Goal: Task Accomplishment & Management: Manage account settings

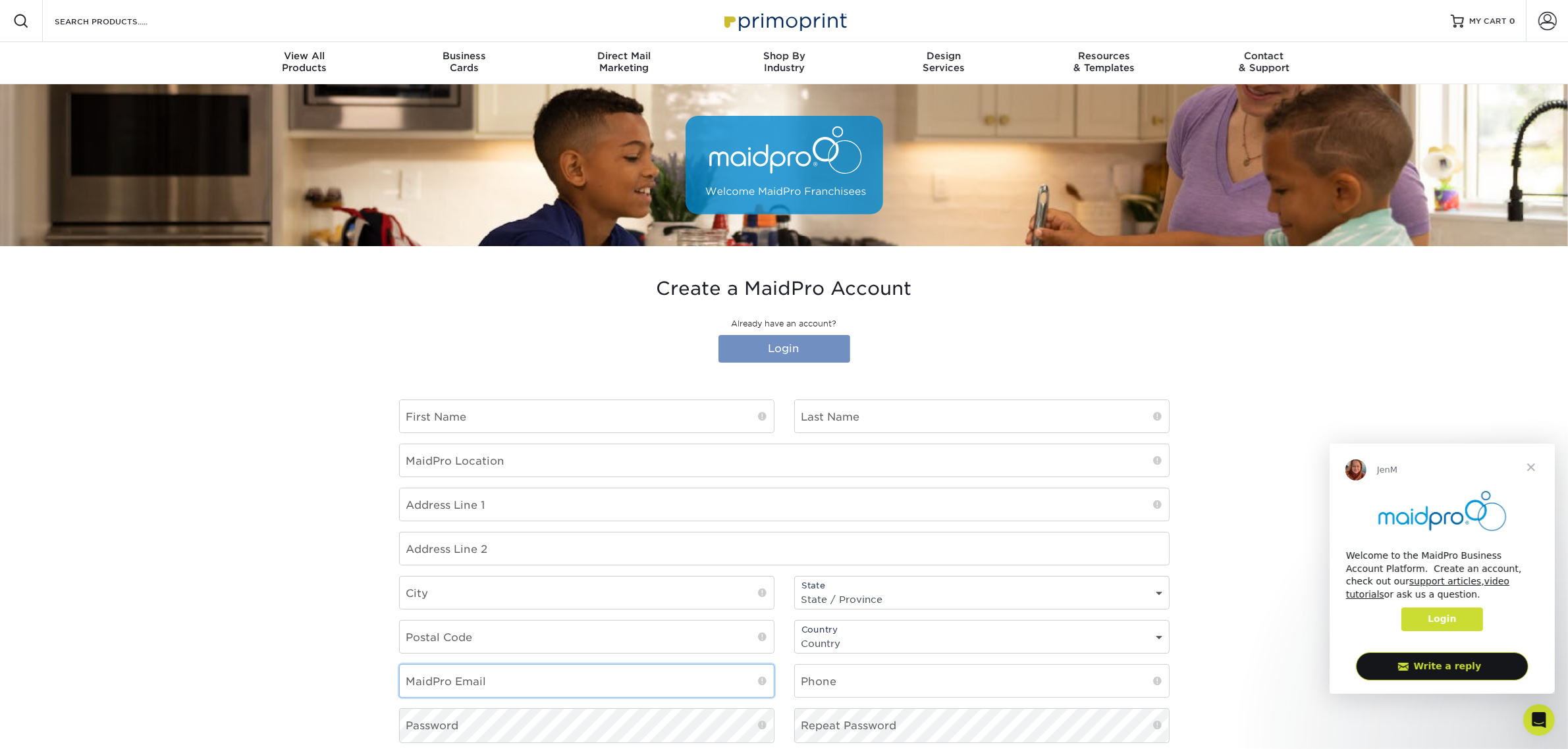
type input "[EMAIL_ADDRESS][DOMAIN_NAME]"
type input "psantiago@maidpro.com"
click at [799, 350] on link "Login" at bounding box center [785, 349] width 132 height 28
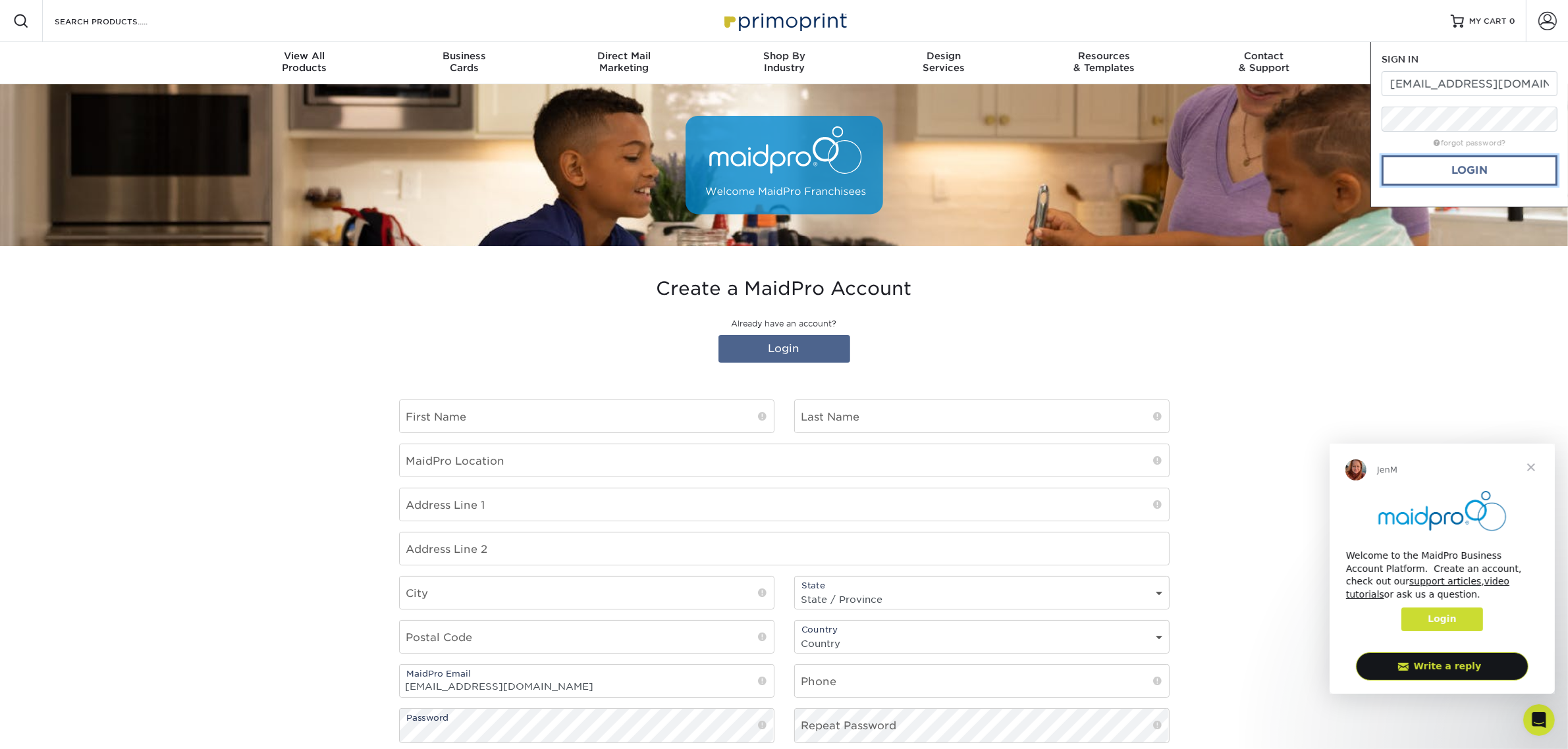
click at [1456, 170] on link "Login" at bounding box center [1470, 171] width 176 height 30
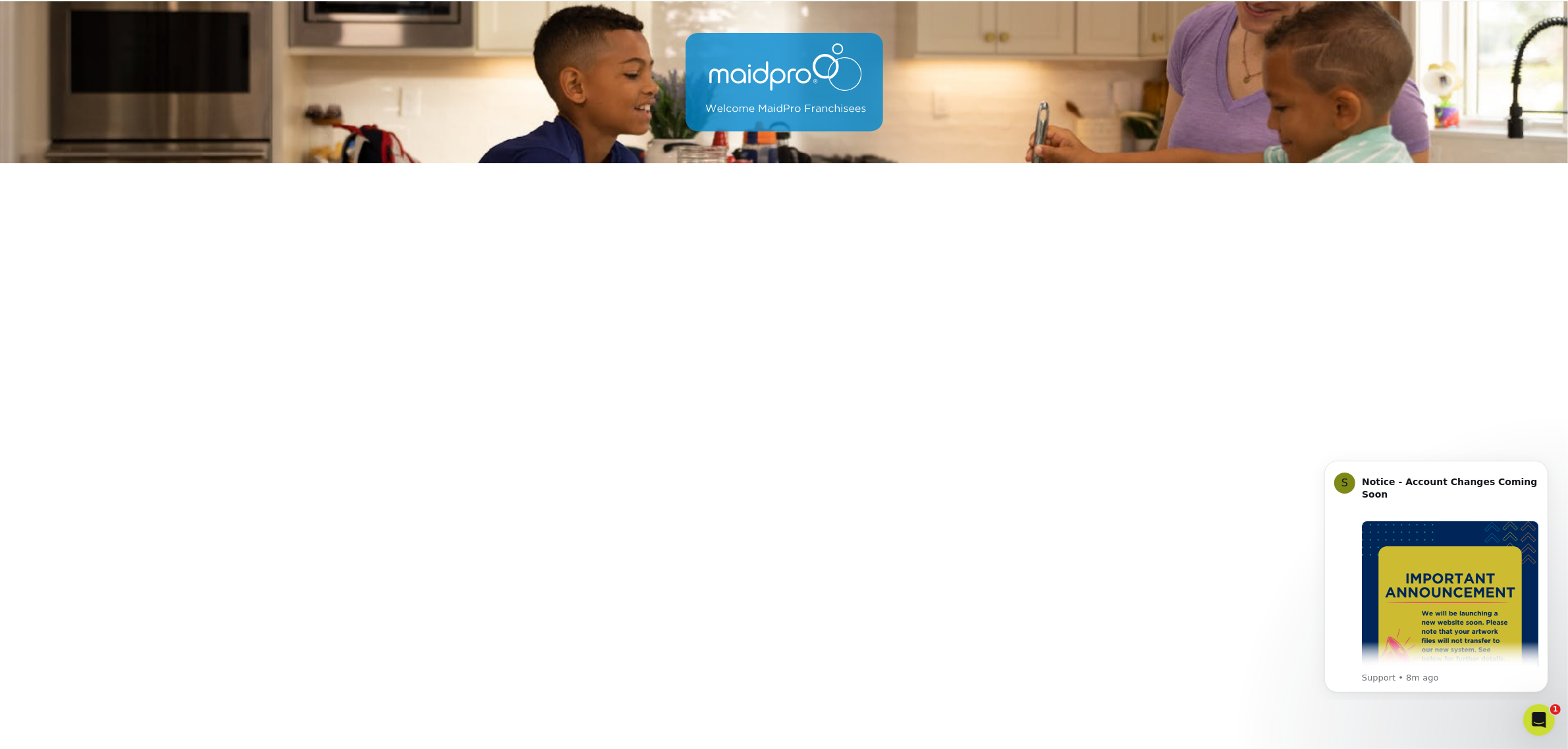
scroll to position [81, 0]
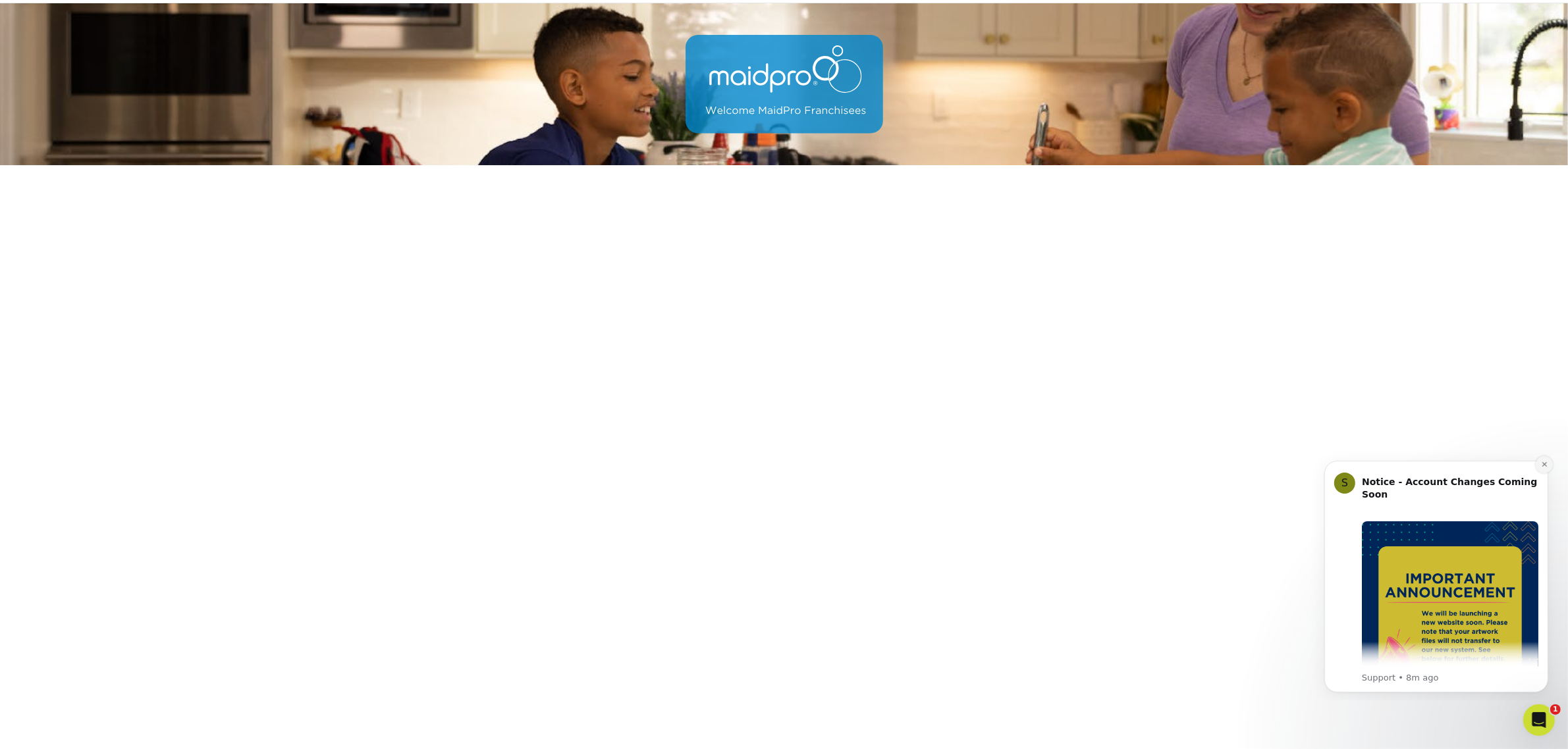
click at [1542, 461] on icon "Dismiss notification" at bounding box center [1544, 464] width 8 height 8
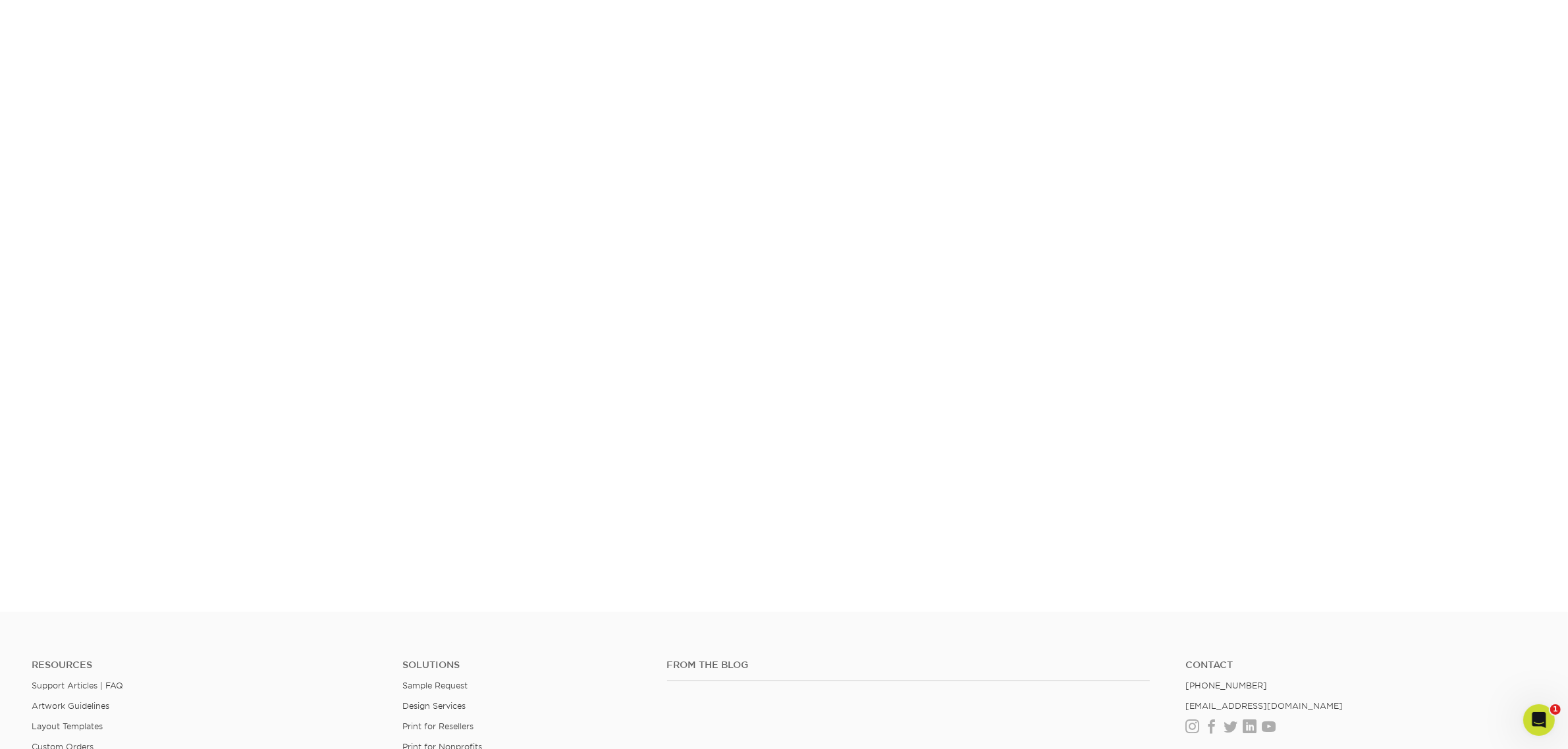
scroll to position [245, 0]
